Goal: Task Accomplishment & Management: Manage account settings

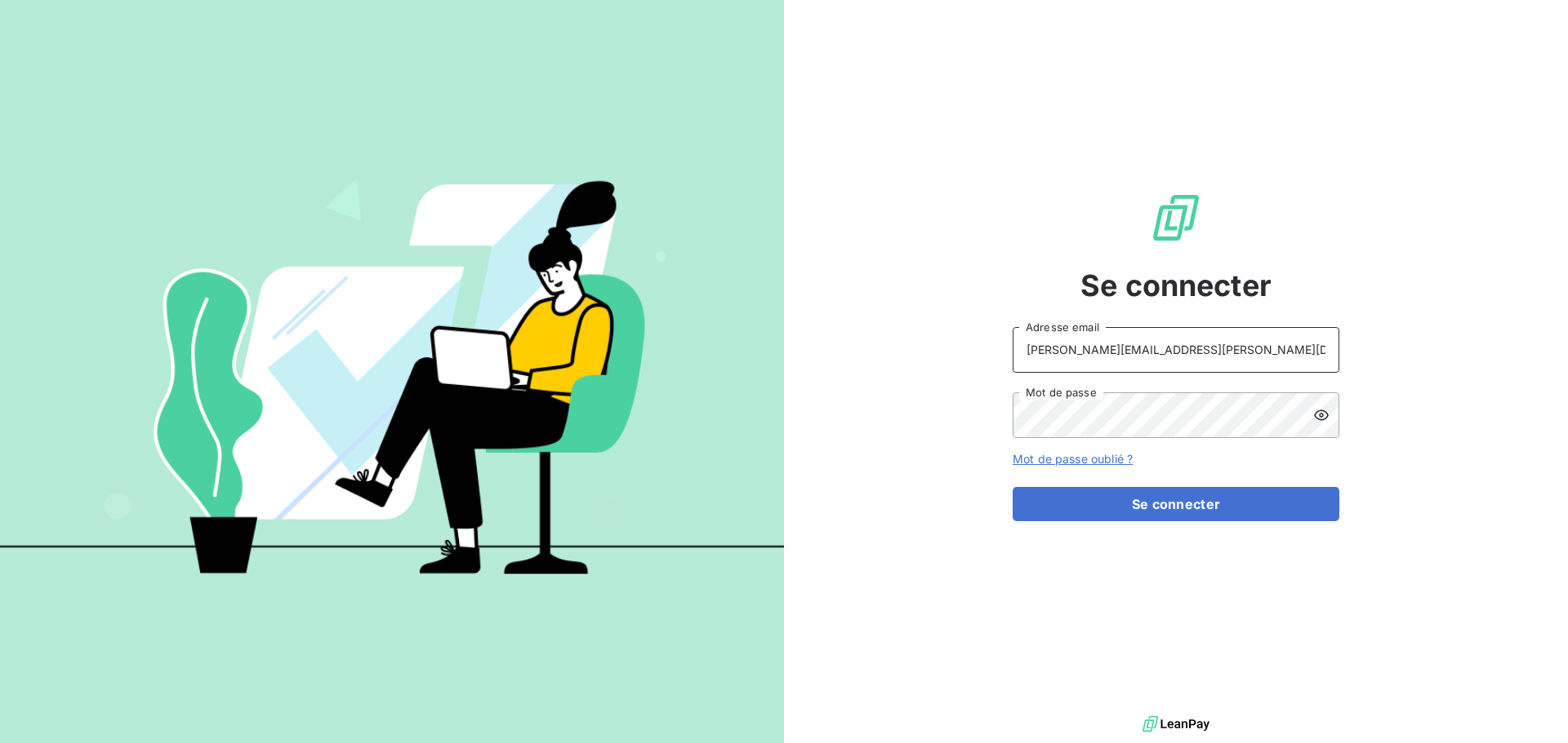
click at [1199, 339] on input "raimundo@serpe.fr" at bounding box center [1176, 350] width 327 height 46
type input "recouvrement@serpe.fr"
click at [1094, 503] on button "Se connecter" at bounding box center [1176, 504] width 327 height 35
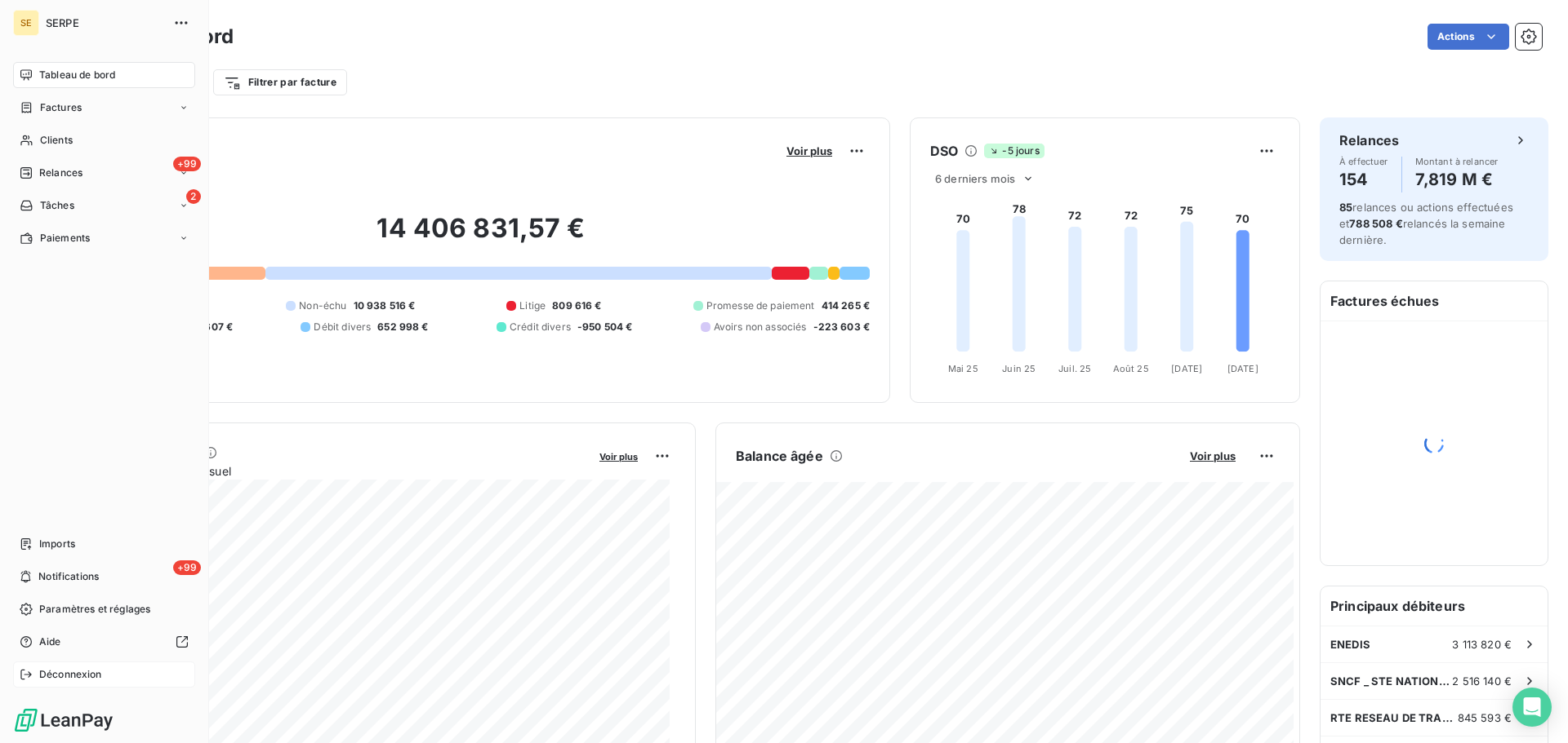
click at [96, 678] on span "Déconnexion" at bounding box center [71, 675] width 63 height 15
